Goal: Check status: Check status

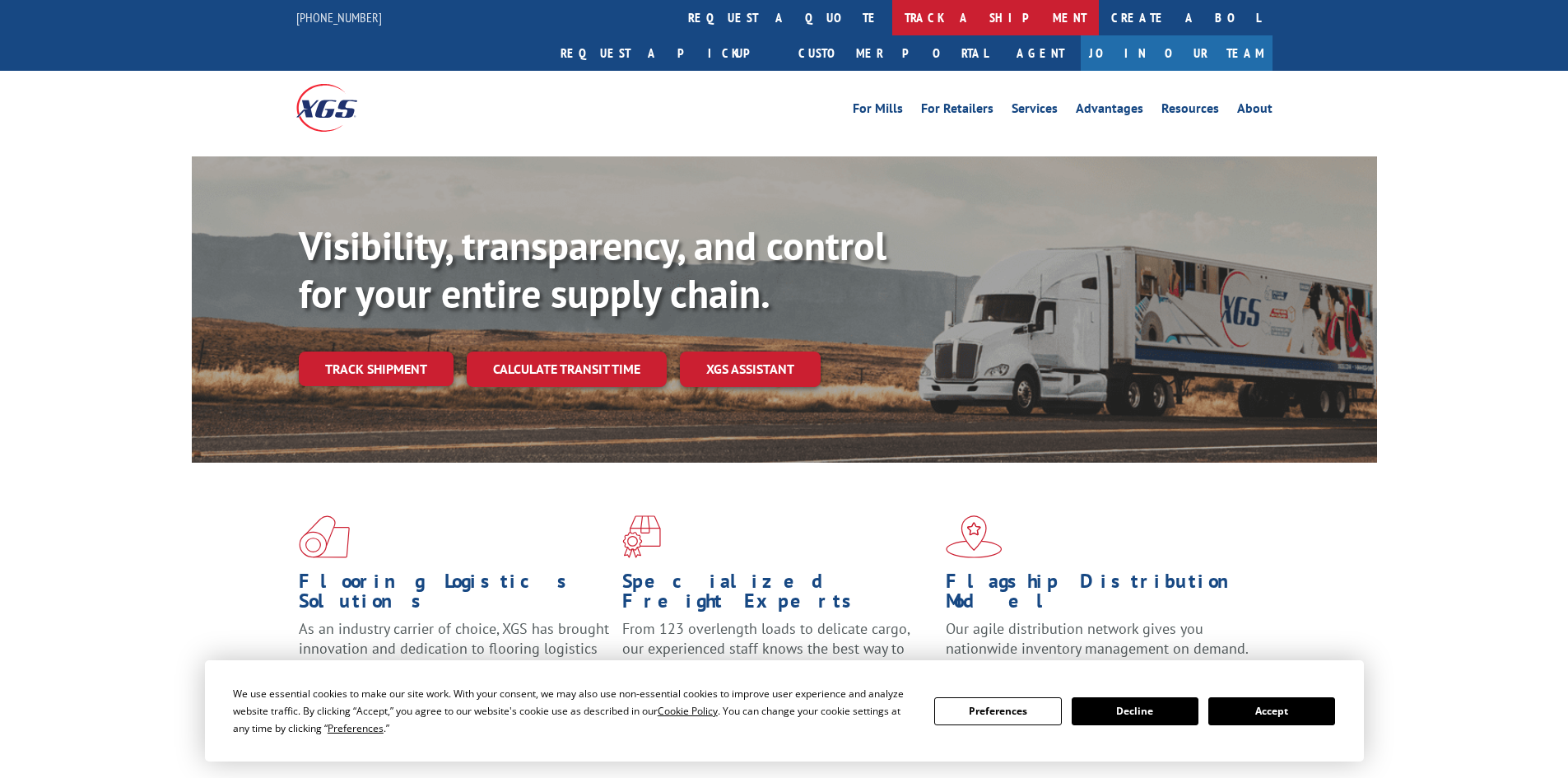
click at [892, 24] on link "track a shipment" at bounding box center [995, 17] width 206 height 36
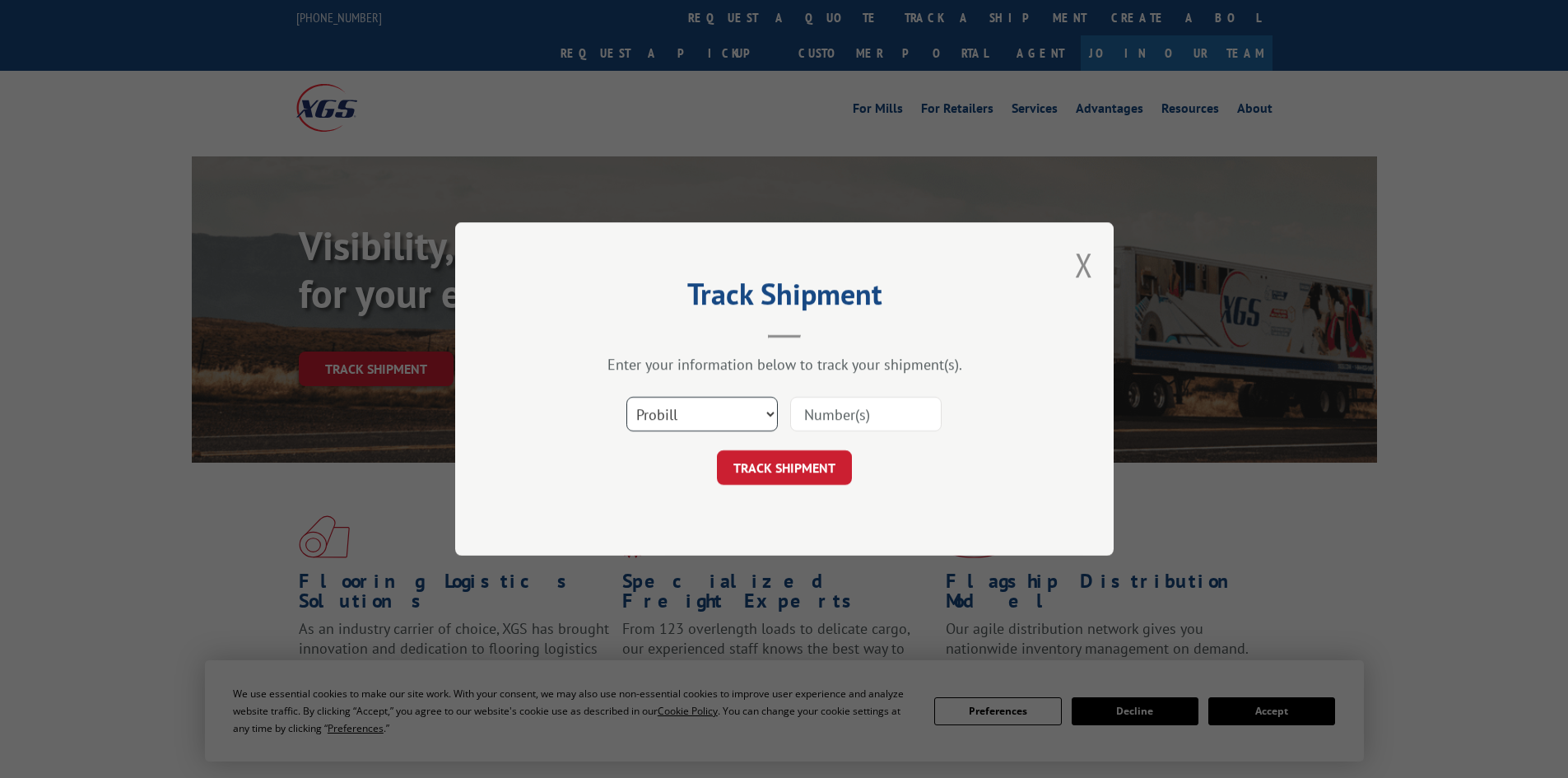
click at [734, 421] on select "Select category... Probill BOL PO" at bounding box center [702, 414] width 151 height 35
select select "po"
click at [627, 397] on select "Select category... Probill BOL PO" at bounding box center [702, 414] width 151 height 35
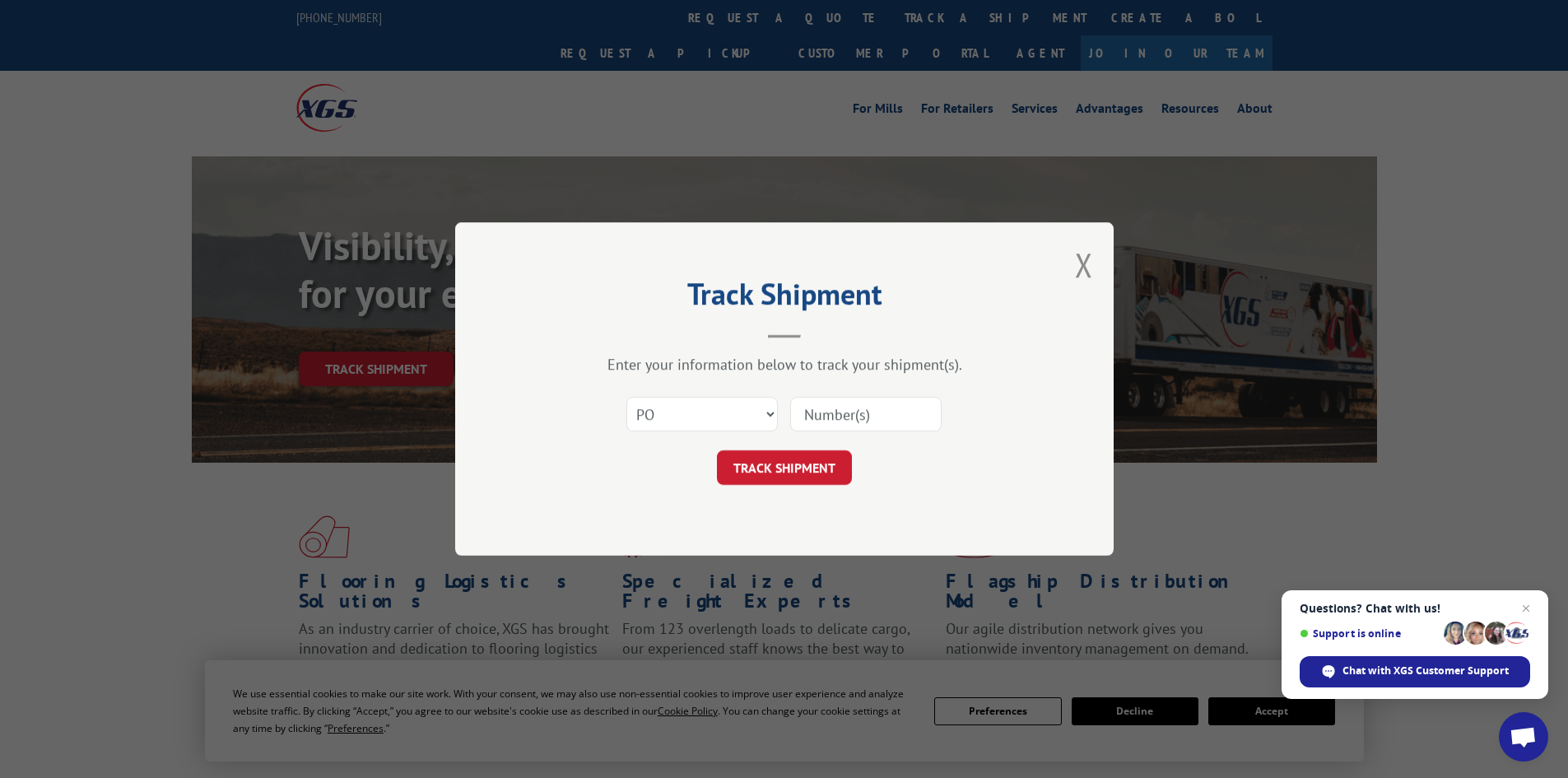
paste input "34547509"
type input "34547509"
click at [780, 469] on button "TRACK SHIPMENT" at bounding box center [784, 468] width 135 height 35
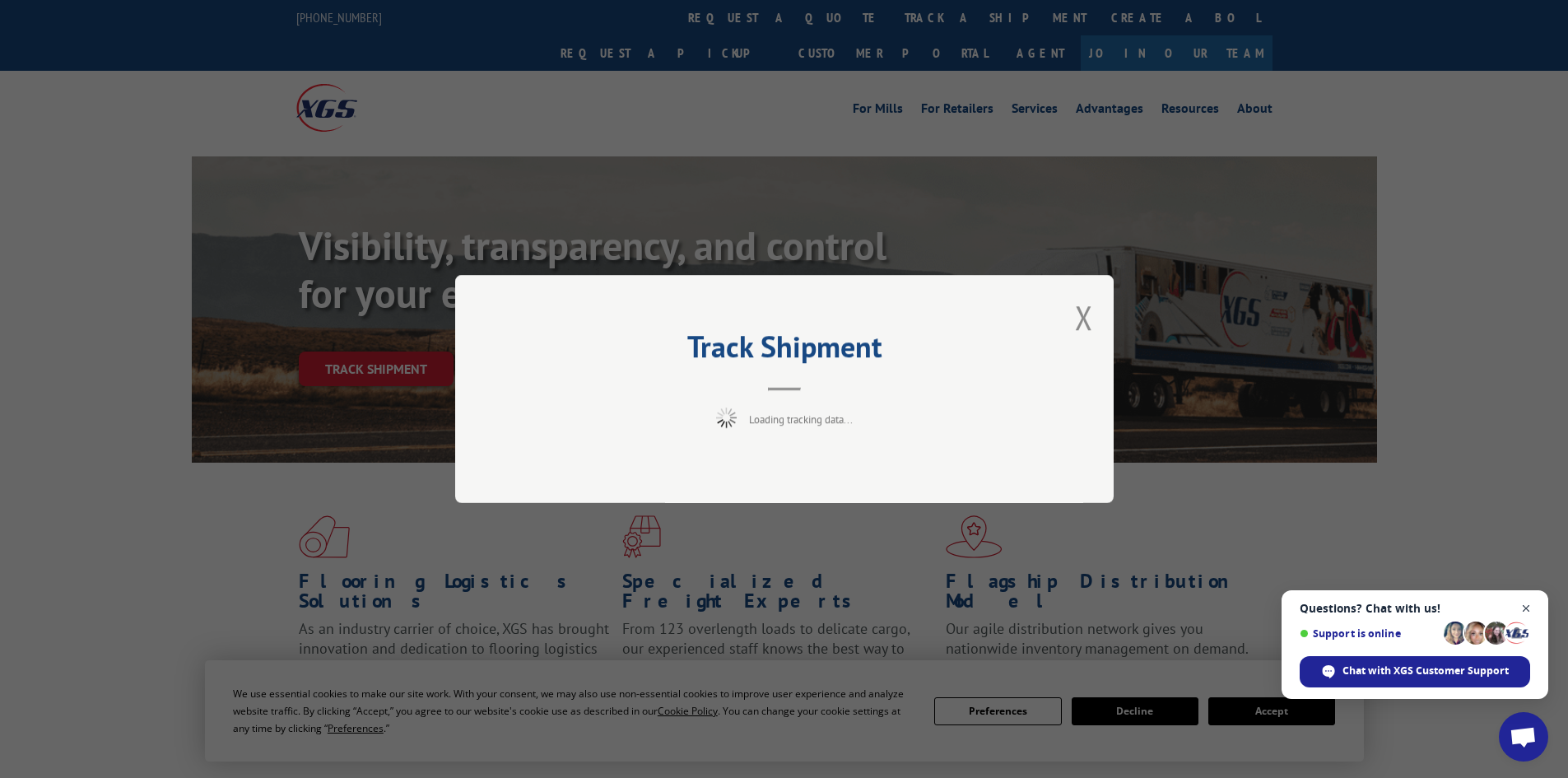
click at [1530, 609] on span "Close chat" at bounding box center [1526, 608] width 21 height 21
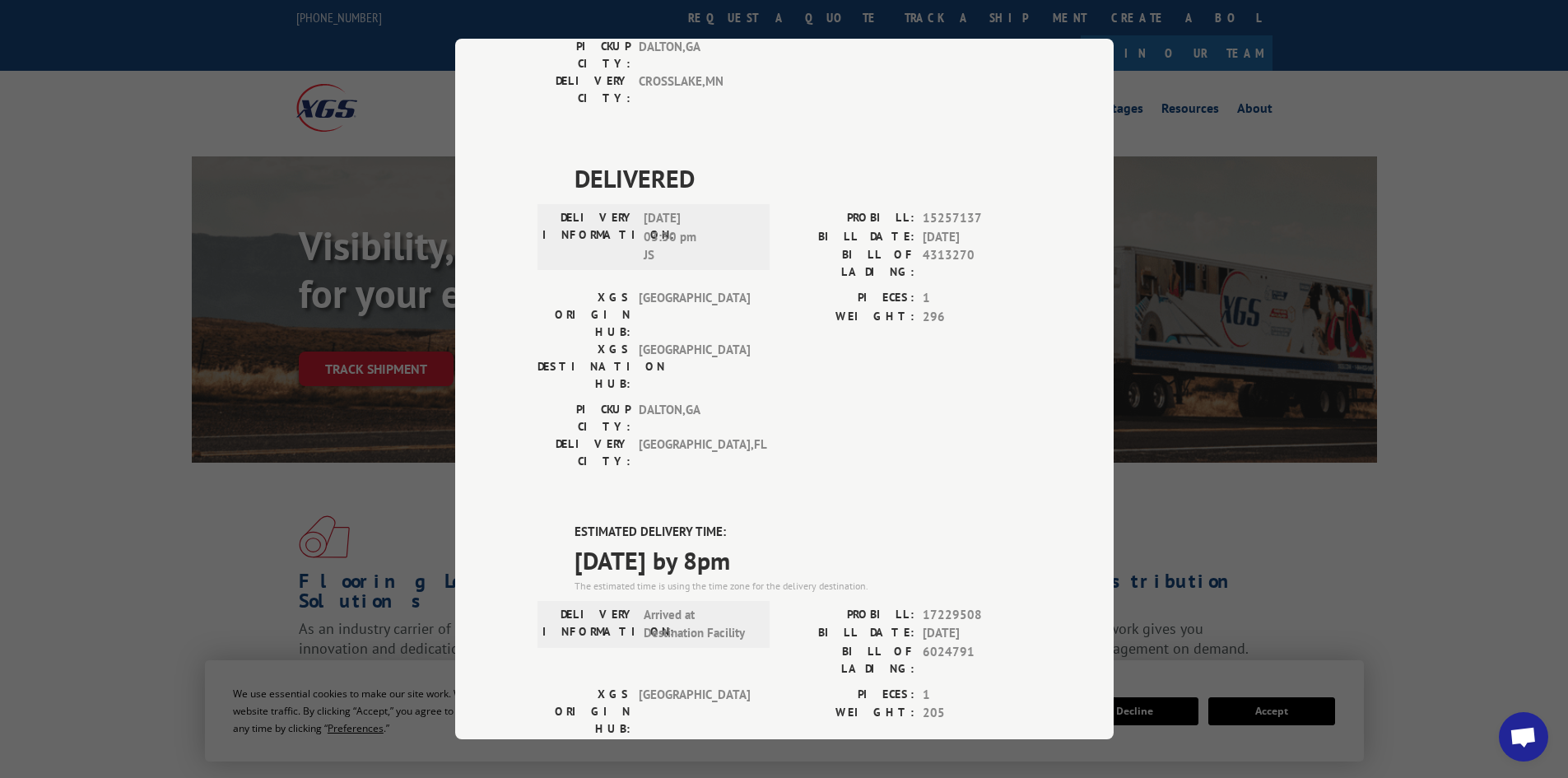
scroll to position [741, 0]
